Goal: Information Seeking & Learning: Learn about a topic

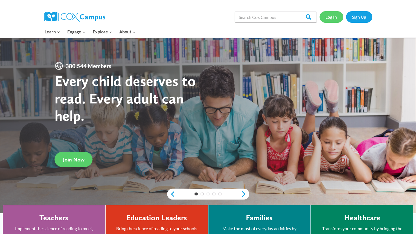
click at [332, 16] on link "Log In" at bounding box center [331, 16] width 24 height 11
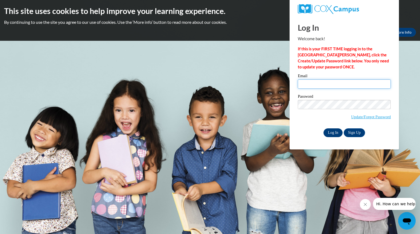
type input "mccloneelissa@aasd.k12.wi.us"
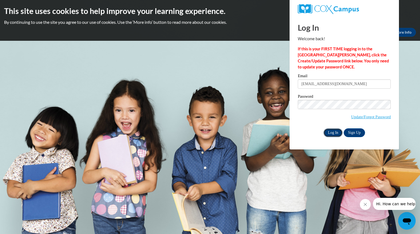
click at [330, 131] on input "Log In" at bounding box center [332, 132] width 19 height 9
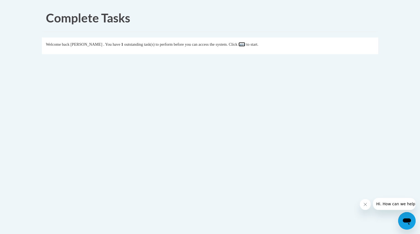
click at [245, 45] on link "here" at bounding box center [241, 44] width 7 height 4
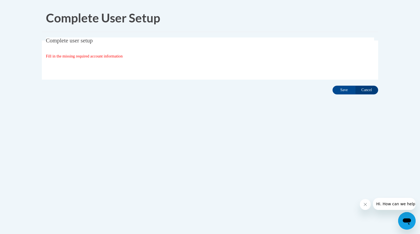
click at [276, 70] on div "Organization State and County | Estado y Condado de la organización Select Stat…" at bounding box center [210, 67] width 328 height 11
click at [123, 56] on span "Fill in the missing required account information" at bounding box center [84, 56] width 77 height 4
click at [341, 92] on input "Save" at bounding box center [343, 90] width 23 height 9
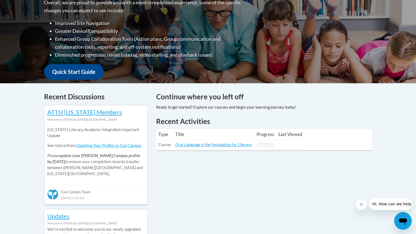
scroll to position [150, 0]
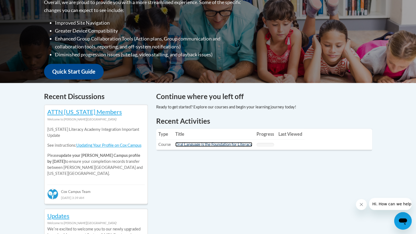
click at [199, 143] on link "Oral Language is the Foundation for Literacy" at bounding box center [213, 144] width 77 height 5
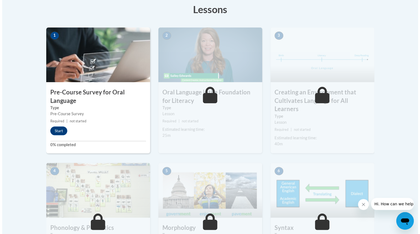
scroll to position [157, 0]
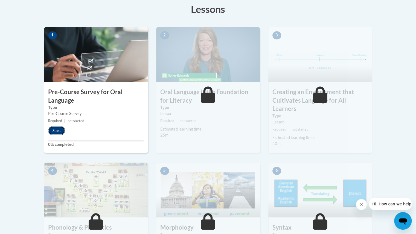
click at [53, 128] on button "Start" at bounding box center [56, 130] width 17 height 9
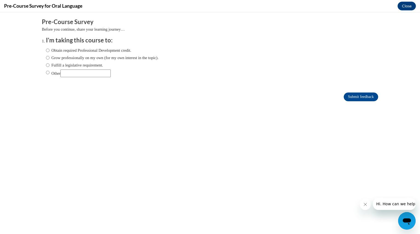
scroll to position [0, 0]
click at [46, 49] on input "Obtain required Professional Development credit." at bounding box center [48, 50] width 4 height 6
radio input "true"
click at [46, 66] on input "Fulfill a legislative requirement." at bounding box center [48, 65] width 4 height 6
radio input "true"
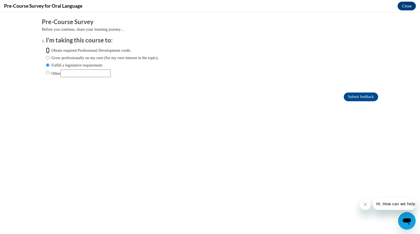
click at [46, 51] on input "Obtain required Professional Development credit." at bounding box center [48, 50] width 4 height 6
radio input "true"
click at [347, 96] on input "Submit feedback" at bounding box center [361, 96] width 34 height 9
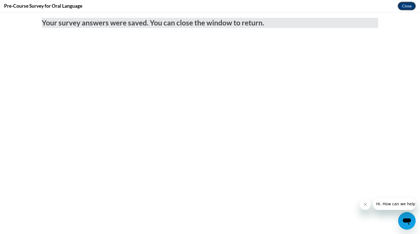
click at [407, 6] on button "Close" at bounding box center [406, 6] width 18 height 9
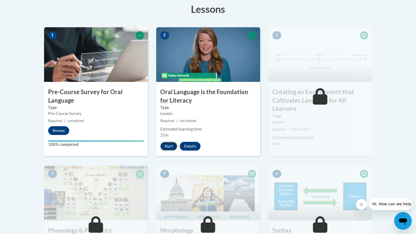
click at [166, 143] on button "Start" at bounding box center [168, 146] width 17 height 9
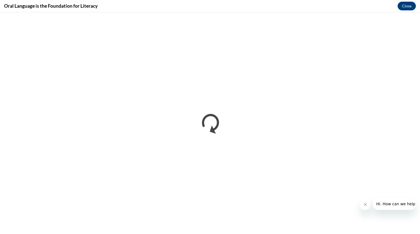
click at [364, 204] on icon "Close message from company" at bounding box center [365, 204] width 4 height 4
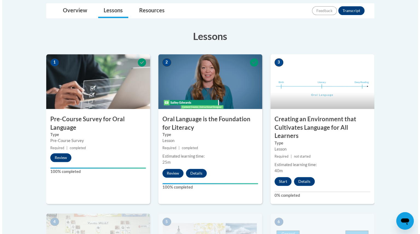
scroll to position [130, 0]
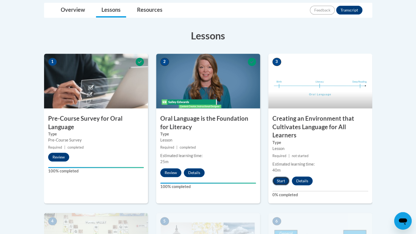
click at [283, 182] on button "Start" at bounding box center [280, 180] width 17 height 9
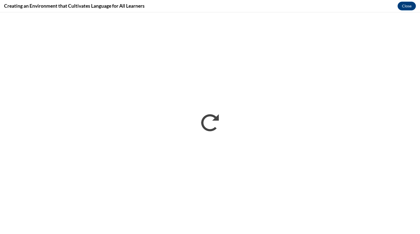
scroll to position [0, 0]
